Goal: Task Accomplishment & Management: Manage account settings

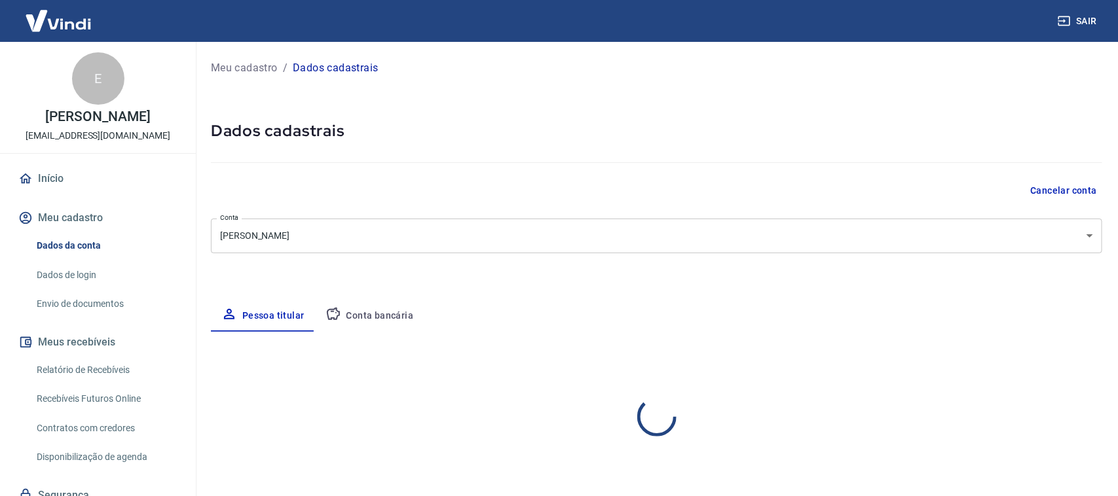
select select "SP"
select select "business"
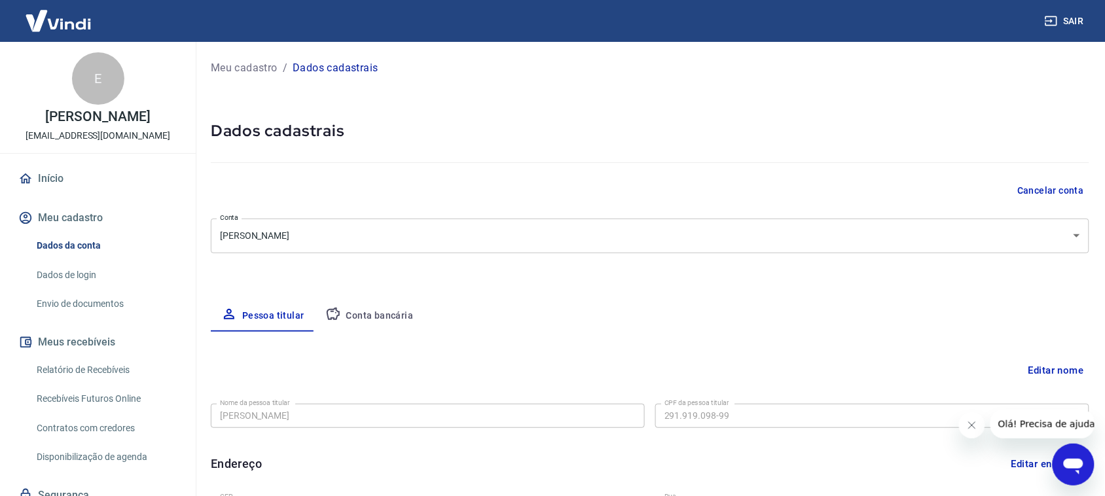
click at [374, 309] on button "Conta bancária" at bounding box center [369, 316] width 109 height 31
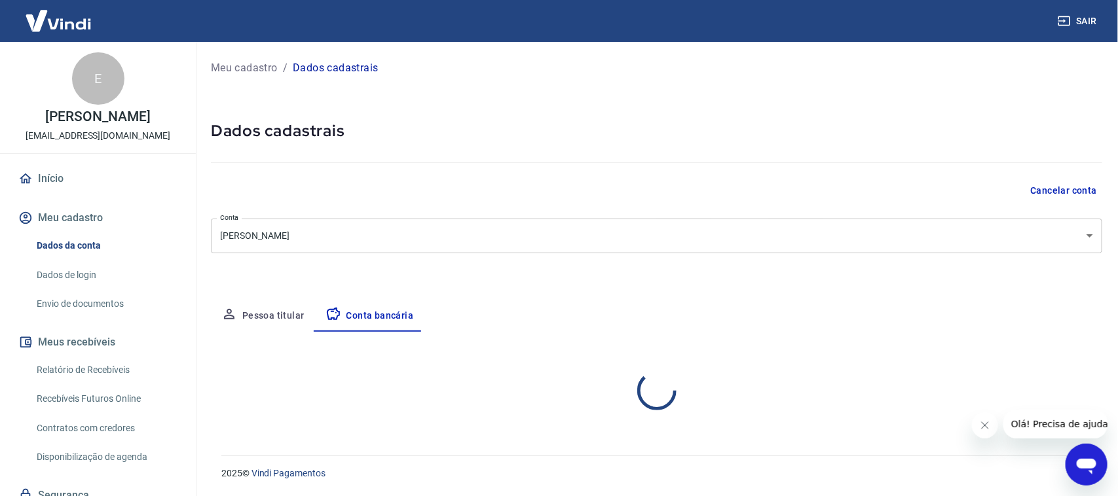
select select "1"
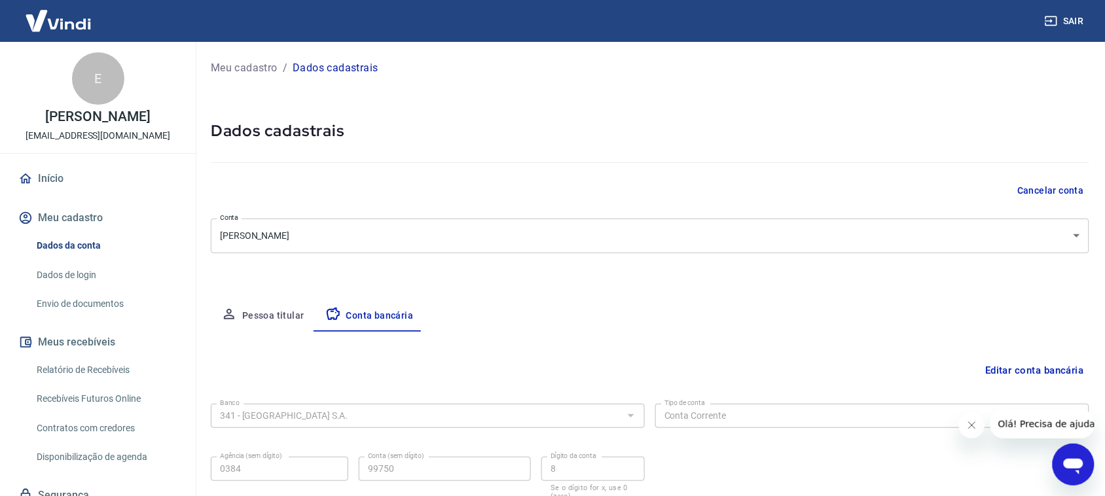
scroll to position [100, 0]
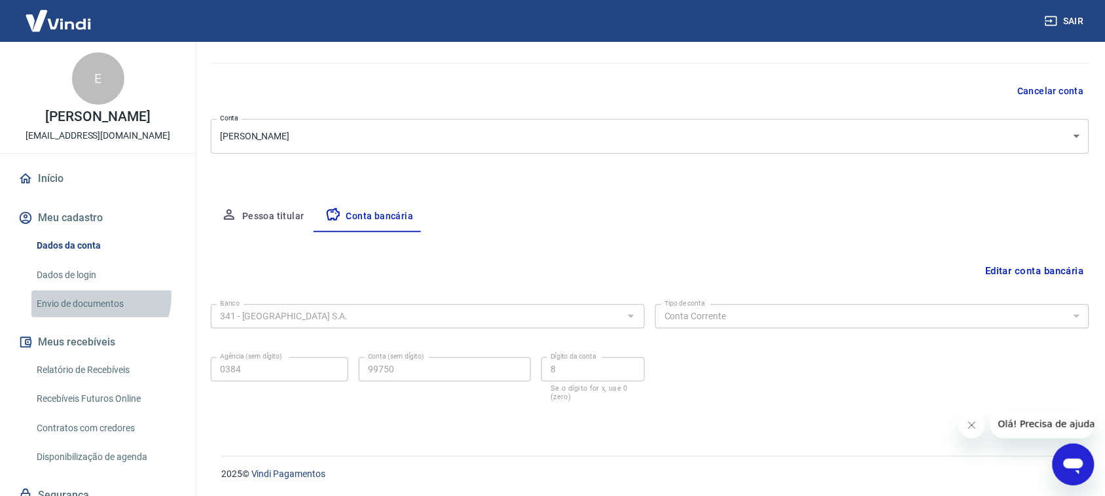
click at [100, 297] on link "Envio de documentos" at bounding box center [105, 304] width 149 height 27
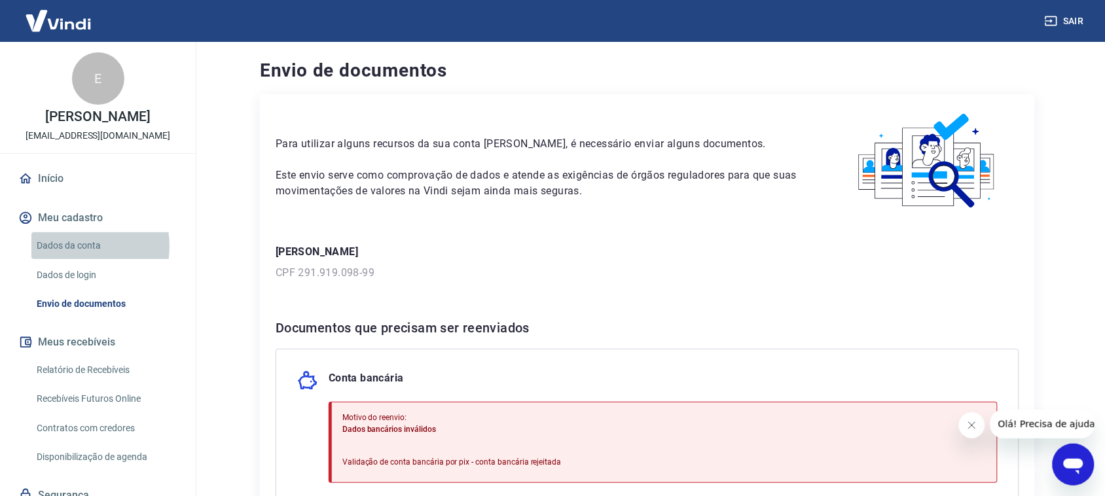
click at [65, 246] on link "Dados da conta" at bounding box center [105, 245] width 149 height 27
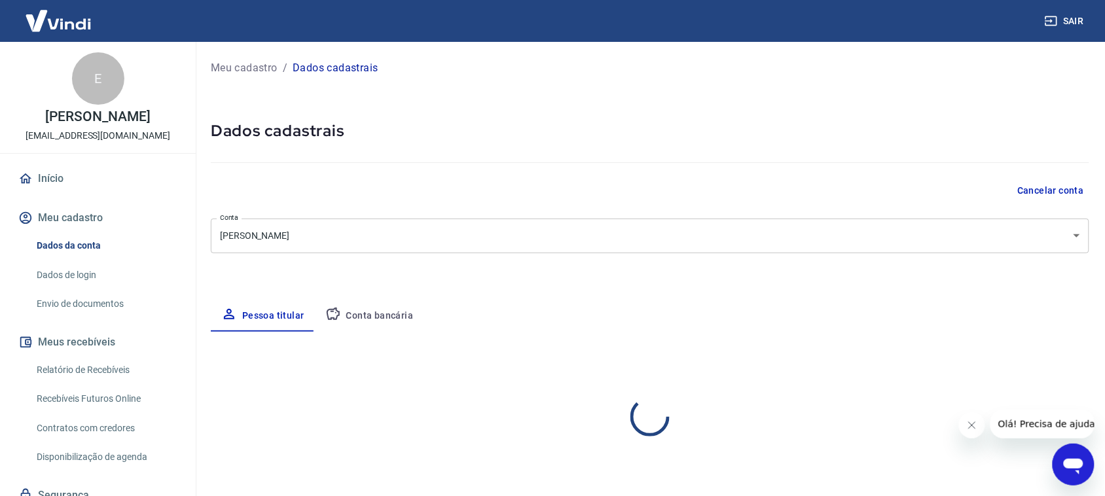
select select "SP"
select select "business"
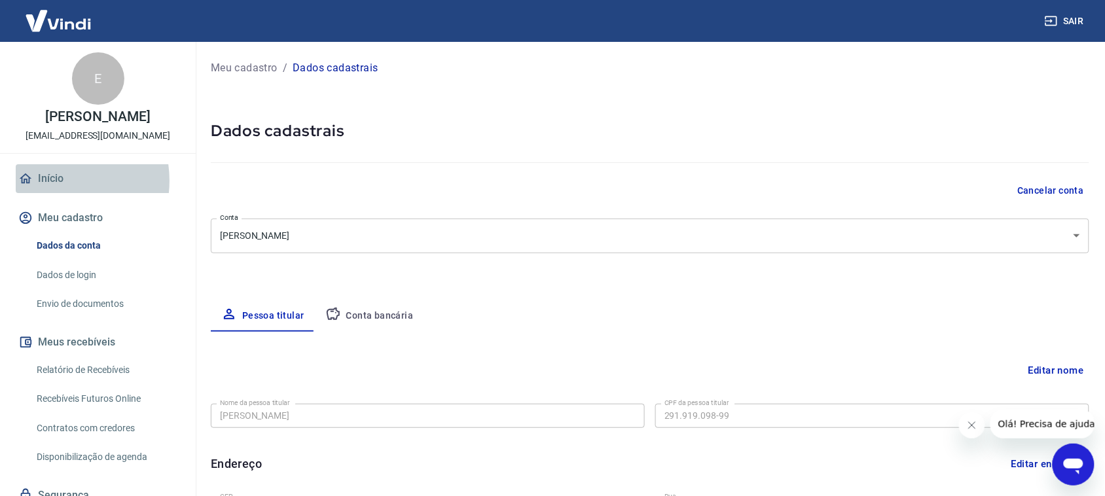
click at [53, 181] on link "Início" at bounding box center [98, 178] width 164 height 29
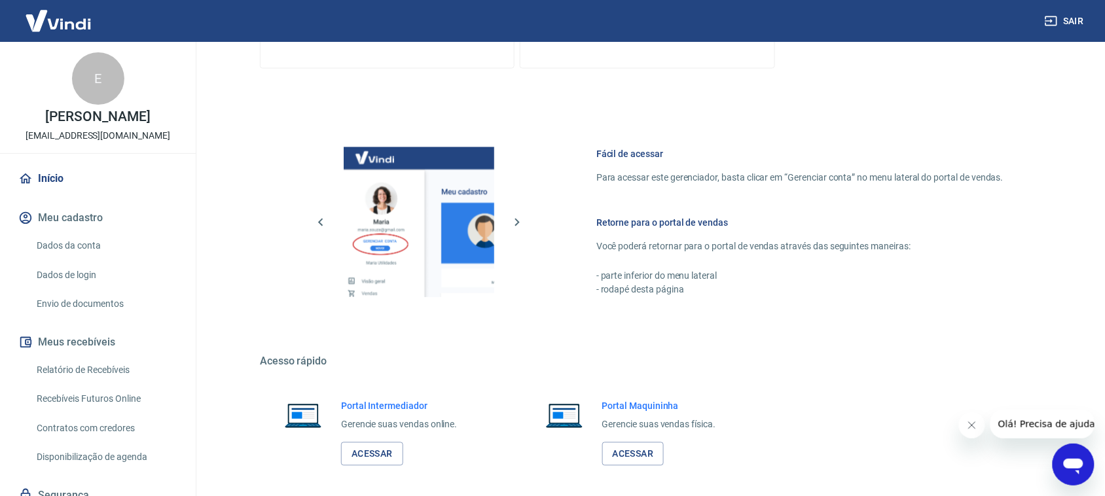
scroll to position [660, 0]
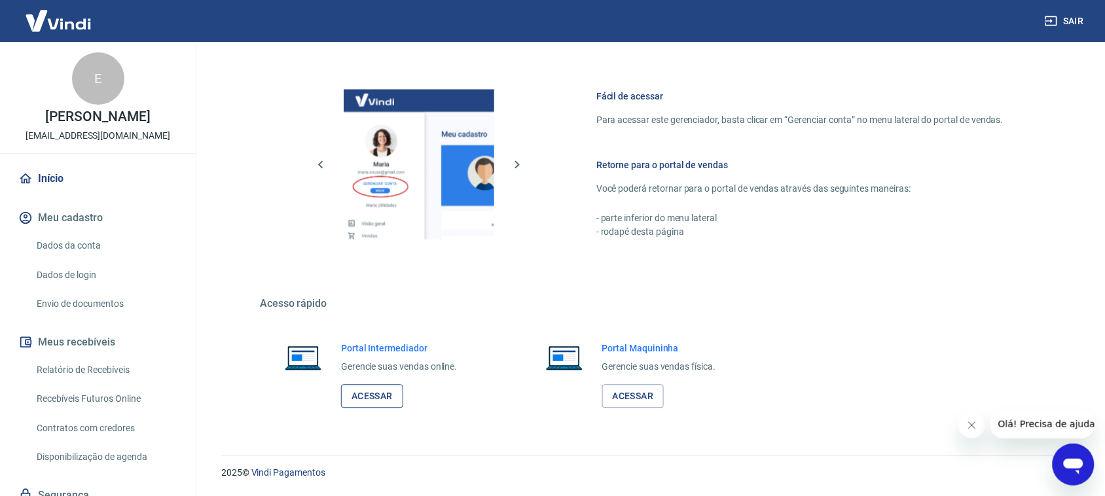
click at [374, 401] on link "Acessar" at bounding box center [372, 397] width 62 height 24
click at [365, 397] on link "Acessar" at bounding box center [372, 397] width 62 height 24
click at [1055, 20] on icon "button" at bounding box center [1051, 20] width 13 height 13
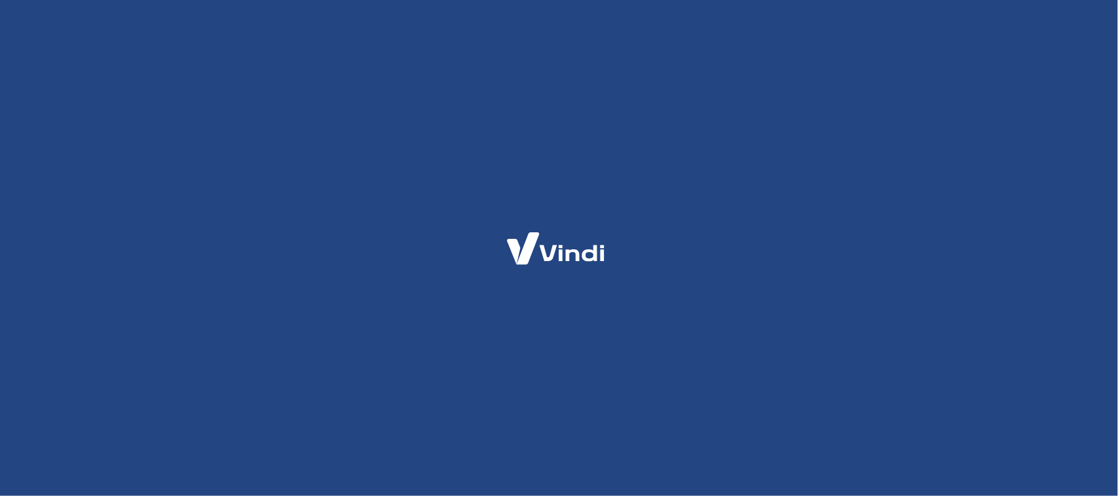
select select "SP"
select select "business"
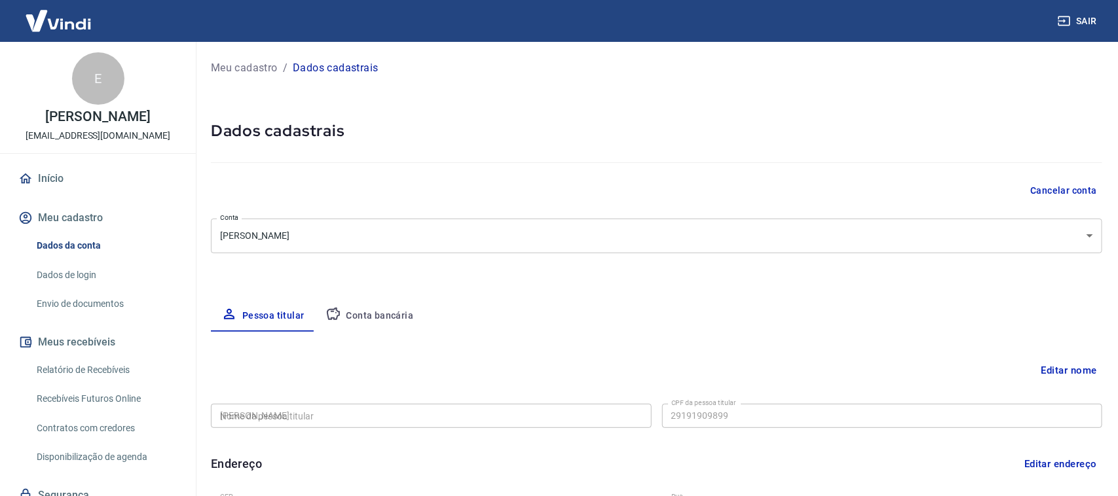
type input "291.919.098-99"
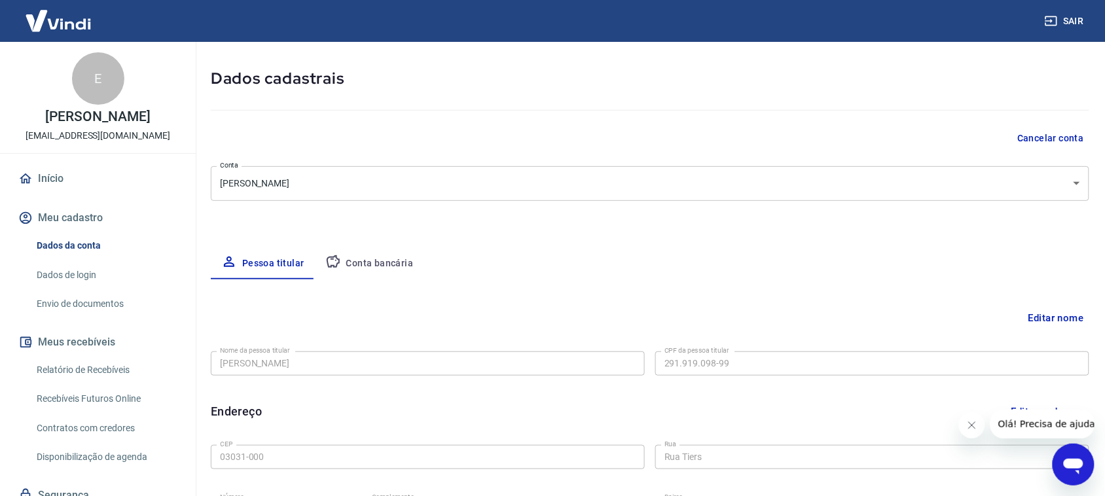
scroll to position [67, 0]
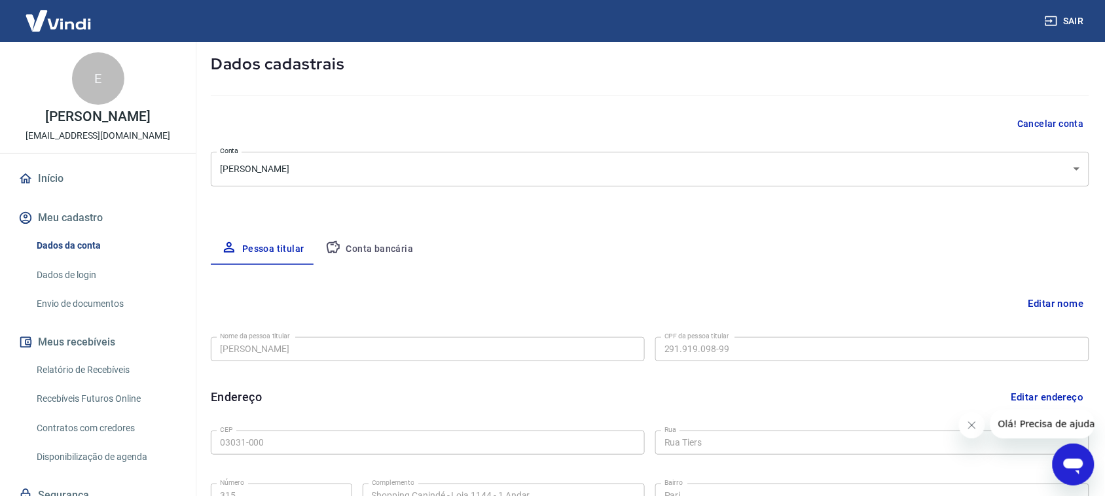
click at [77, 311] on link "Envio de documentos" at bounding box center [105, 304] width 149 height 27
